Goal: Task Accomplishment & Management: Use online tool/utility

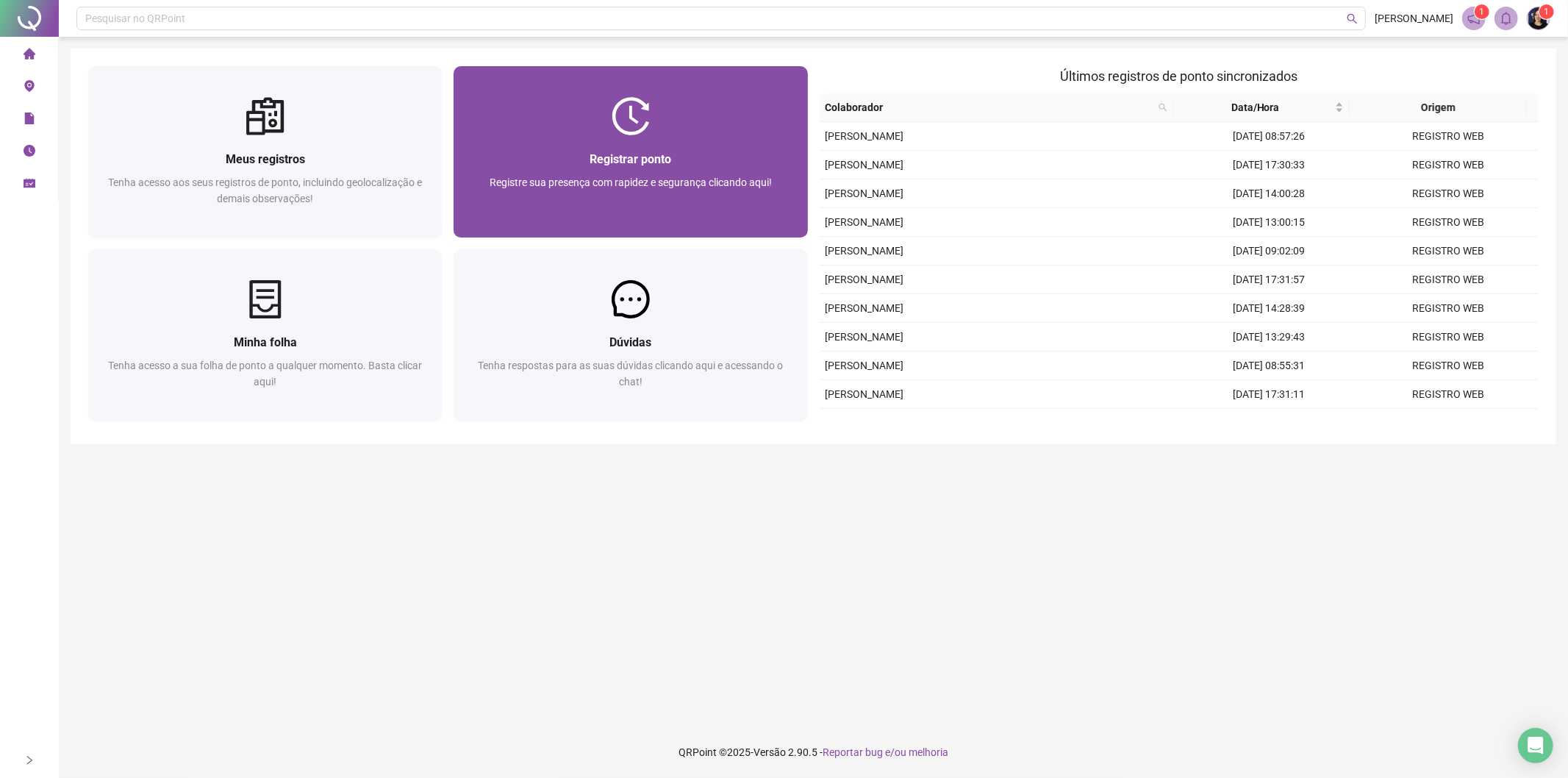
click at [642, 184] on span "Registre sua presença com rapidez e segurança clicando aqui!" at bounding box center [631, 182] width 283 height 12
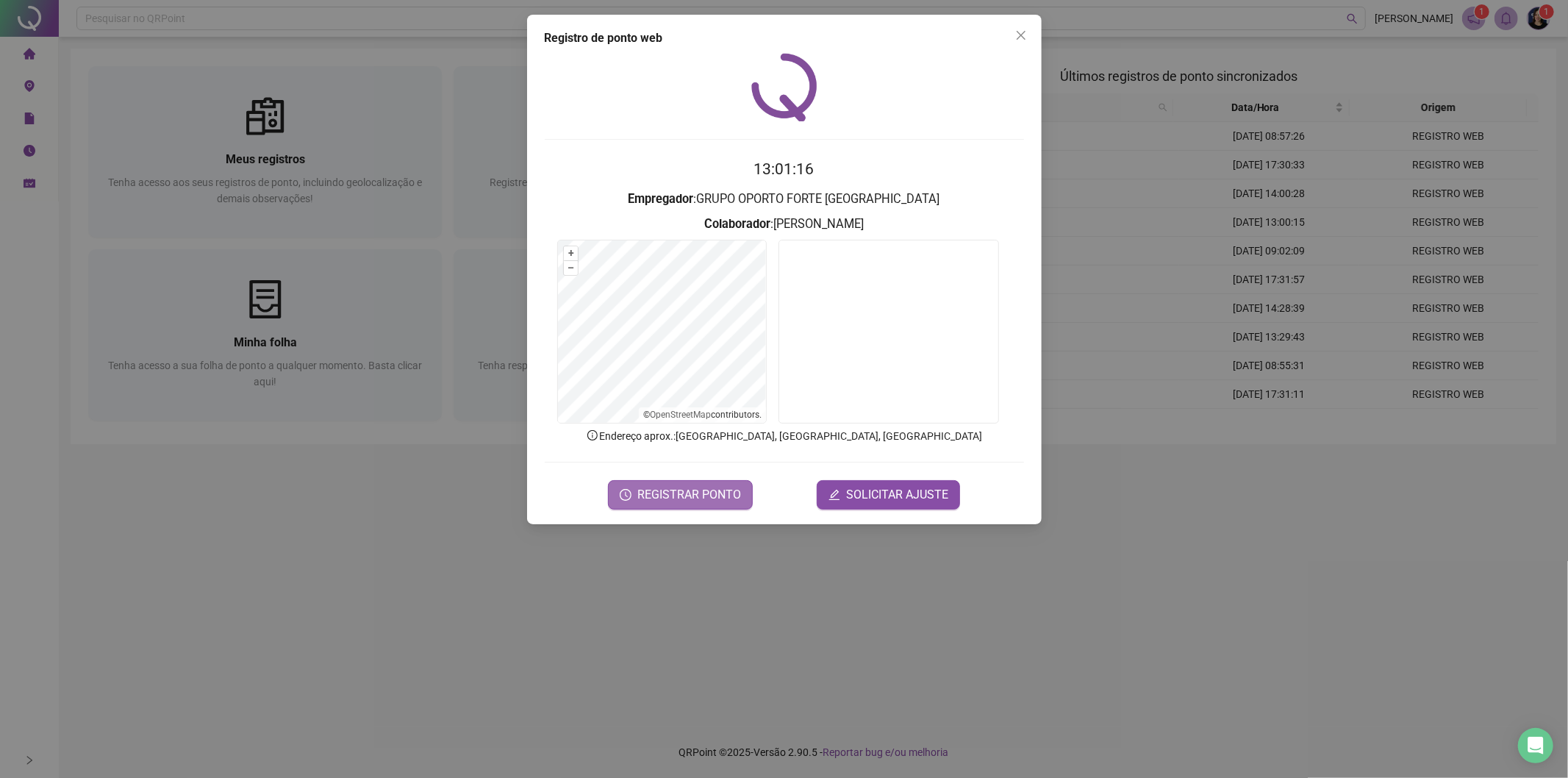
click at [662, 499] on span "REGISTRAR PONTO" at bounding box center [689, 494] width 103 height 17
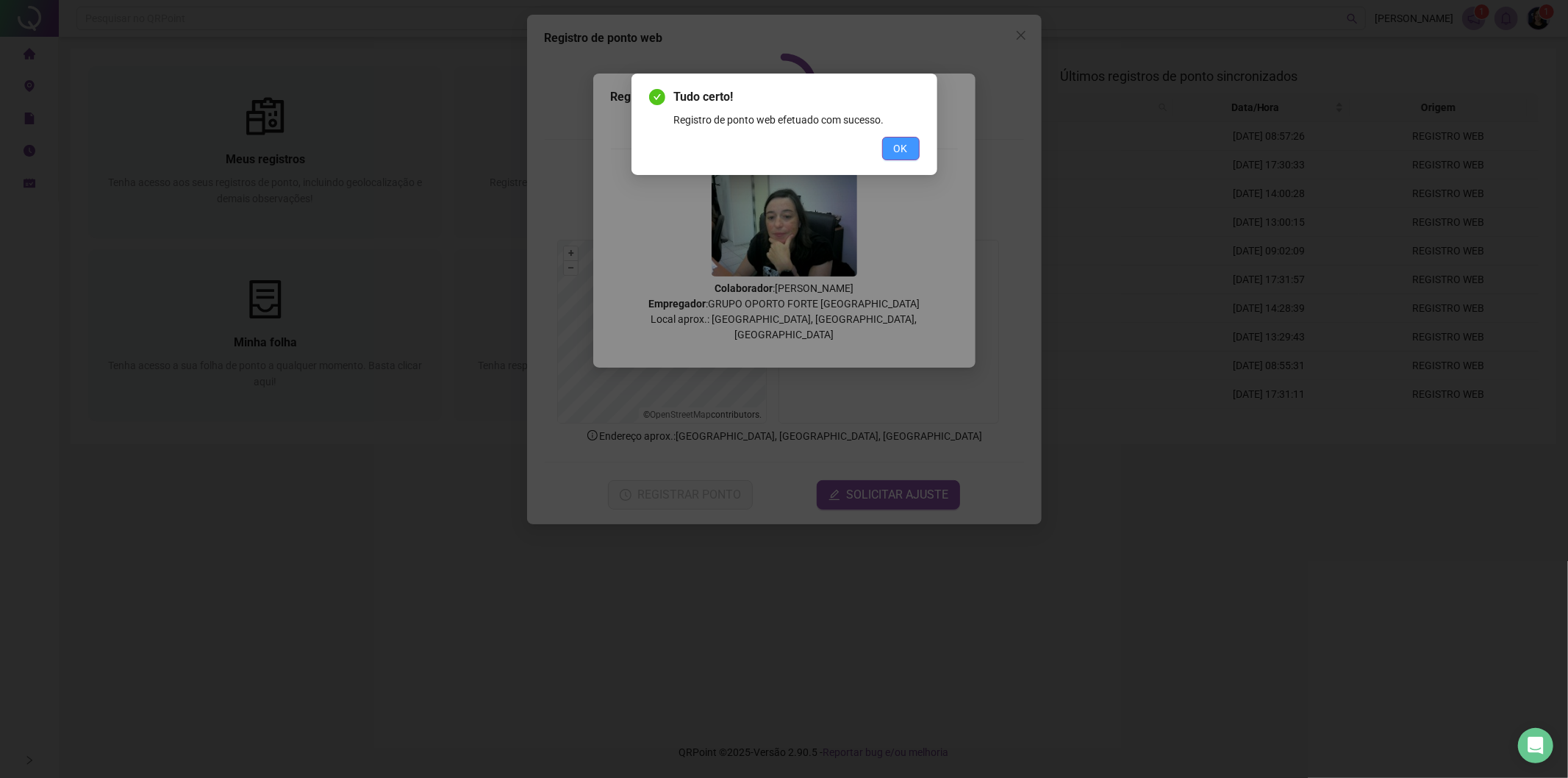
click at [910, 150] on button "OK" at bounding box center [900, 148] width 37 height 23
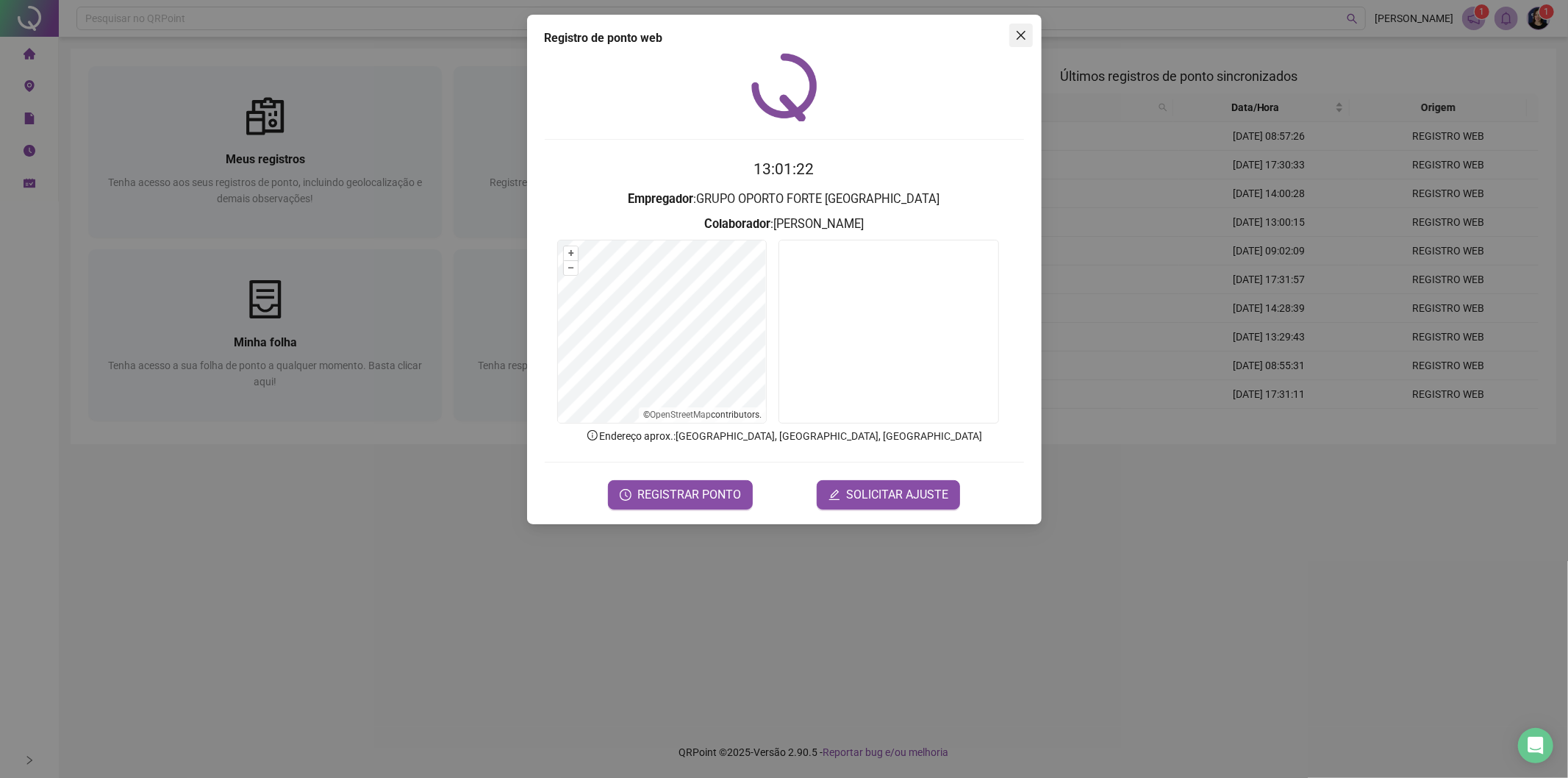
click at [1022, 36] on icon "close" at bounding box center [1020, 35] width 9 height 9
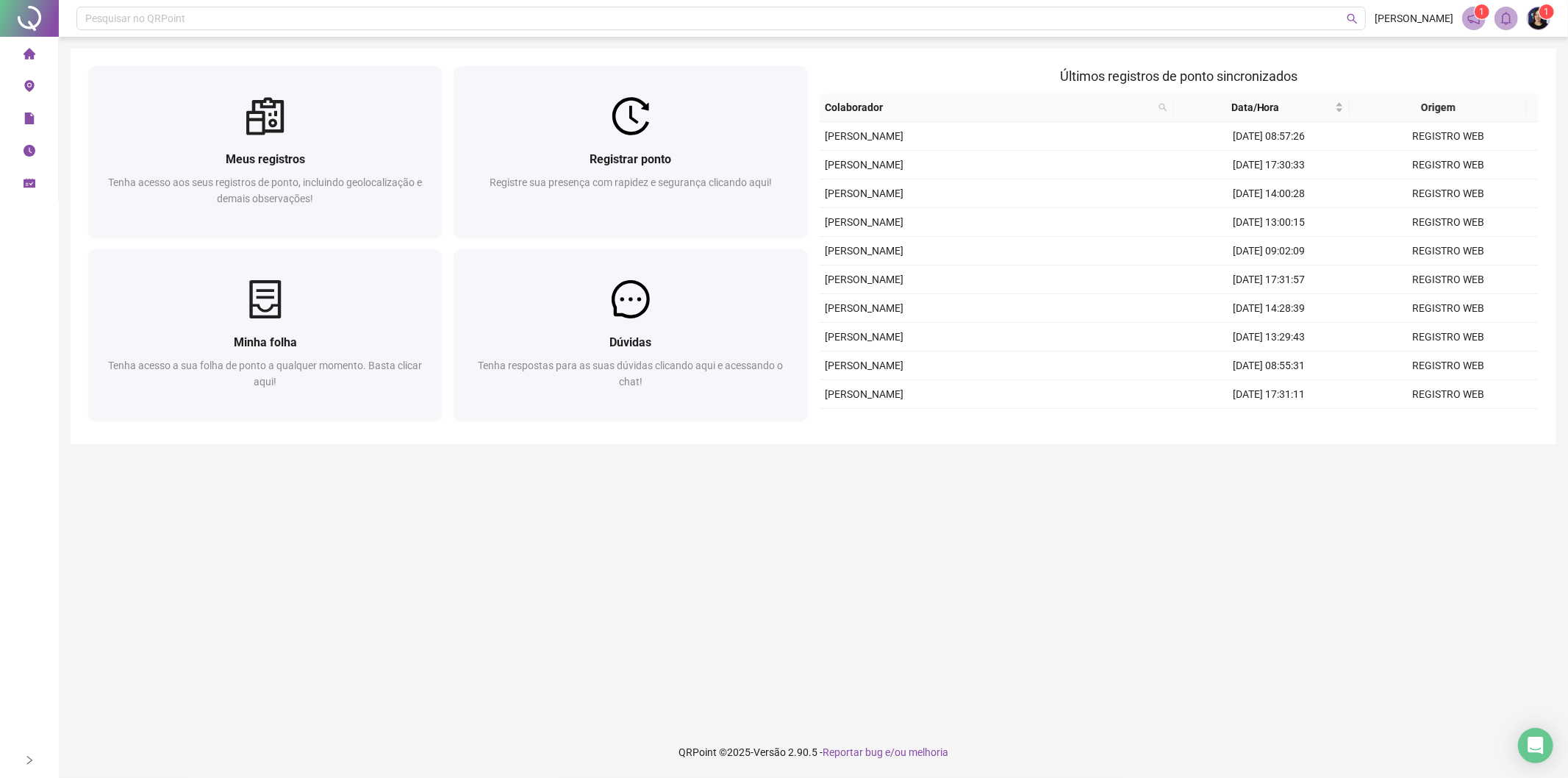
click at [39, 180] on li "Minhas solicitações" at bounding box center [29, 184] width 52 height 30
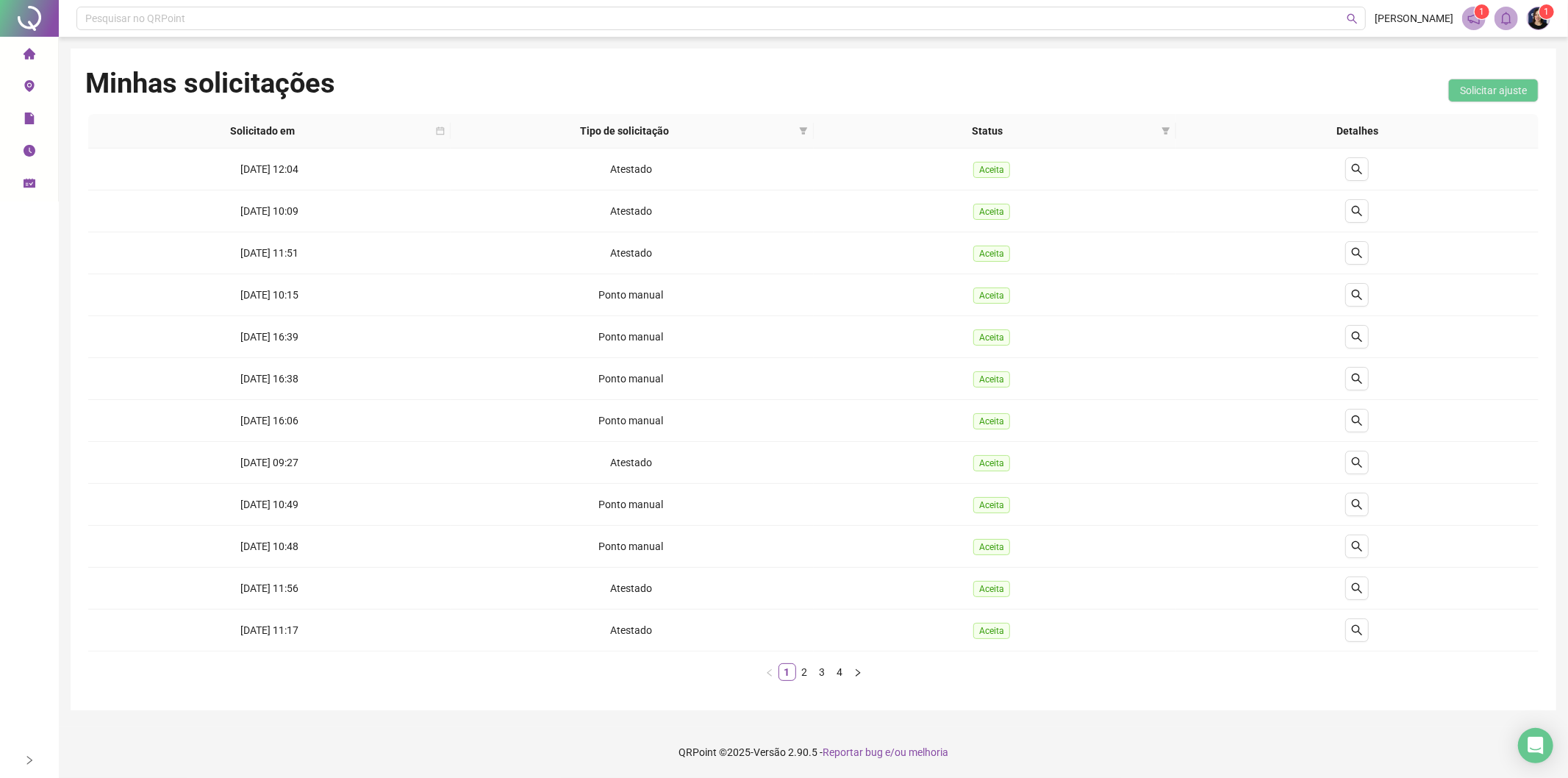
click at [24, 49] on icon "home" at bounding box center [29, 54] width 12 height 12
